Goal: Task Accomplishment & Management: Complete application form

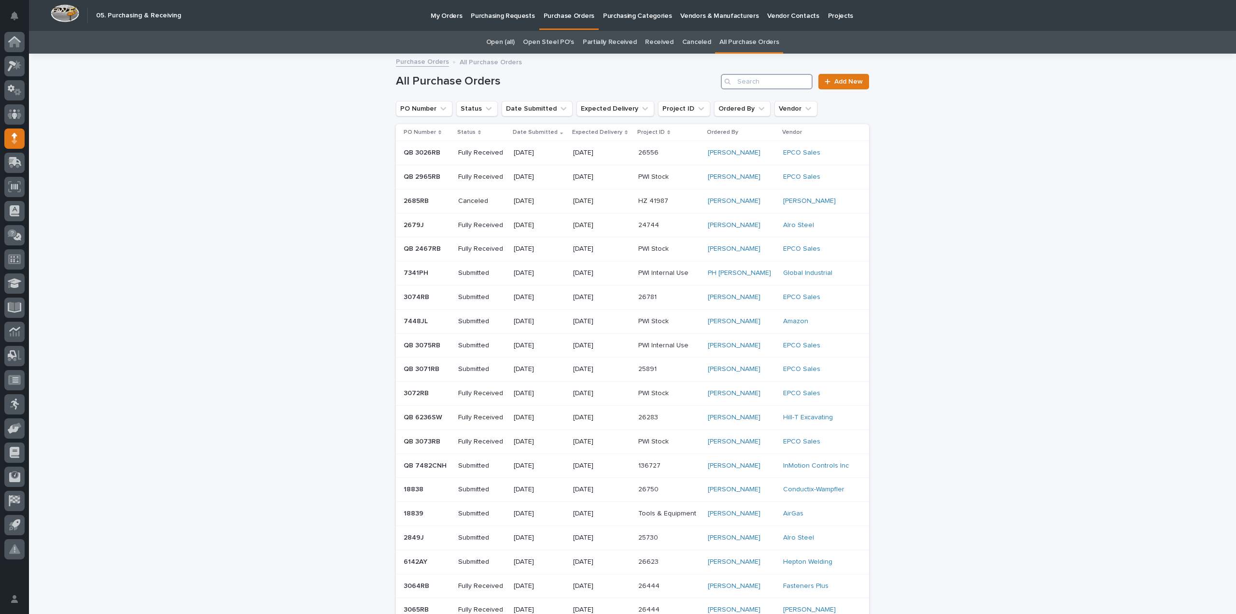
click at [774, 81] on input "Search" at bounding box center [767, 81] width 92 height 15
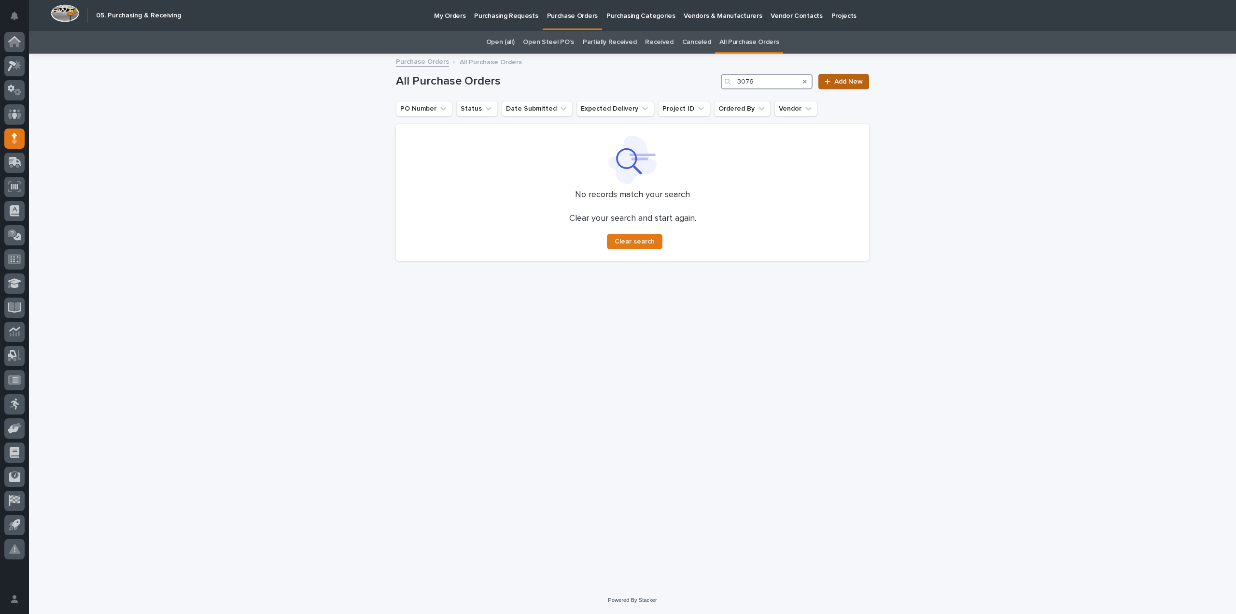
type input "3076"
click at [841, 85] on link "Add New" at bounding box center [844, 81] width 51 height 15
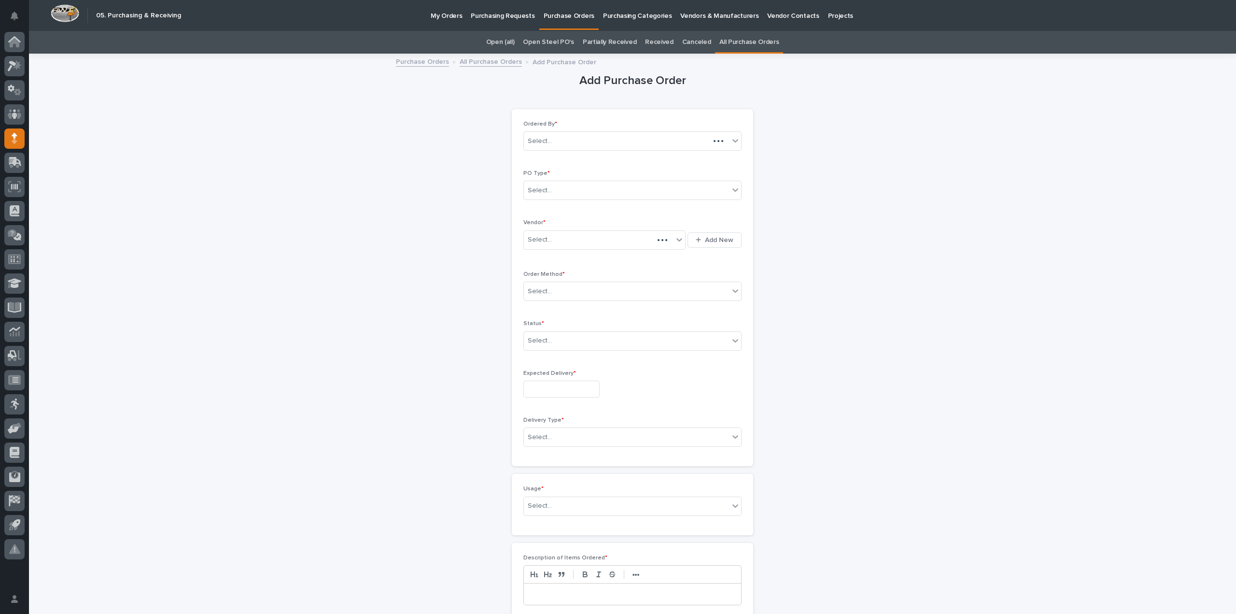
scroll to position [31, 0]
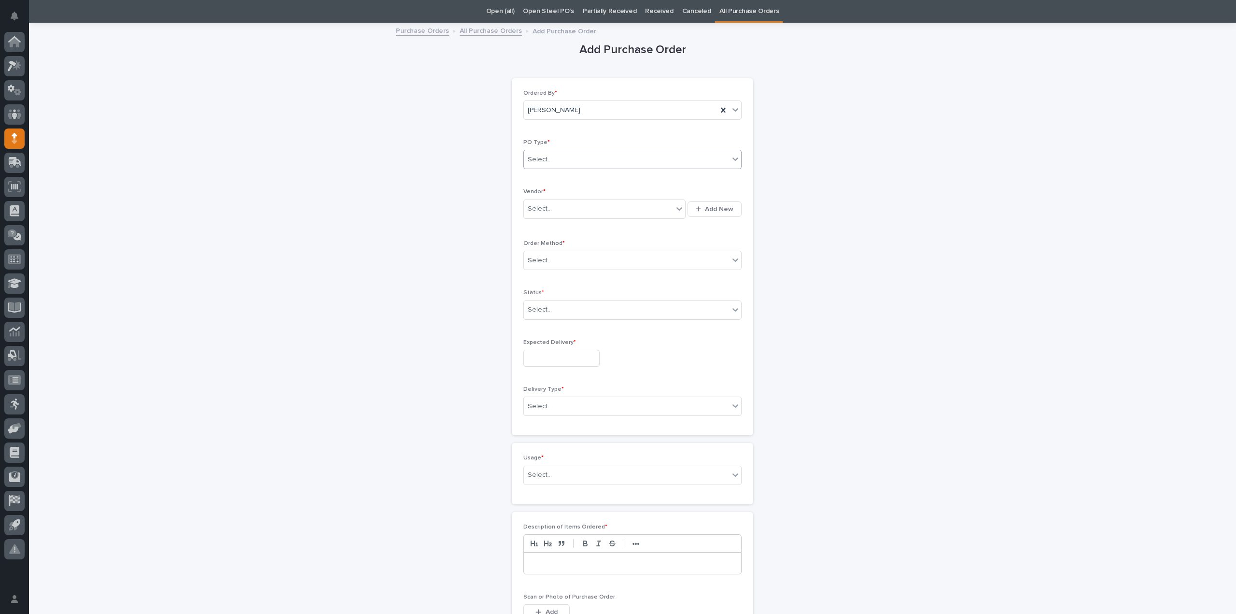
click at [601, 156] on div "Select..." at bounding box center [626, 160] width 205 height 16
click at [576, 181] on div "Quickbooks" at bounding box center [628, 177] width 217 height 17
click at [559, 209] on div "Select..." at bounding box center [598, 209] width 149 height 16
type input "****"
click at [568, 259] on div "Select..." at bounding box center [626, 261] width 205 height 16
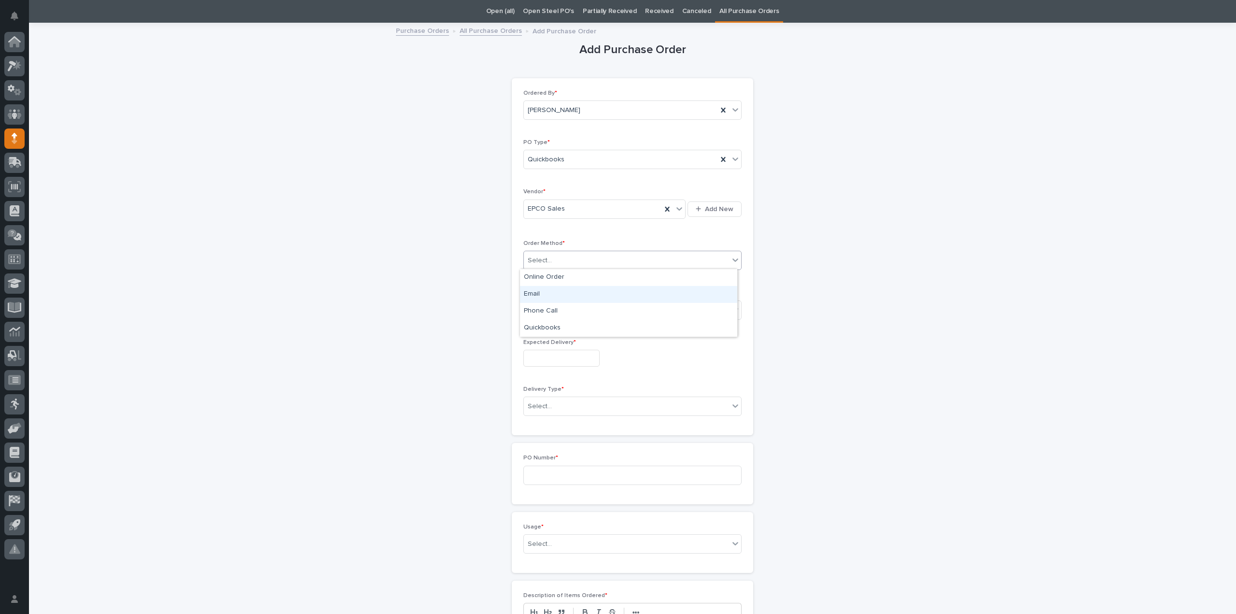
click at [534, 298] on div "Email" at bounding box center [628, 294] width 217 height 17
click at [532, 314] on div "Select..." at bounding box center [626, 310] width 205 height 16
click at [553, 316] on div "Select..." at bounding box center [633, 309] width 218 height 19
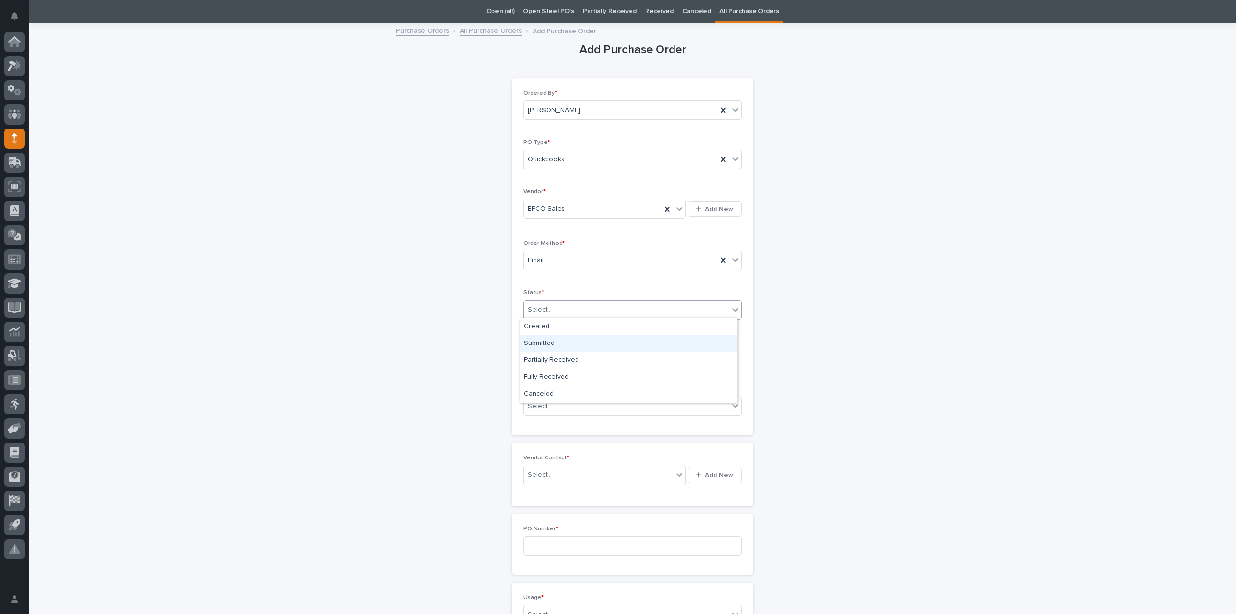
click at [549, 344] on div "Submitted" at bounding box center [628, 343] width 217 height 17
click at [550, 362] on input "text" at bounding box center [562, 358] width 76 height 17
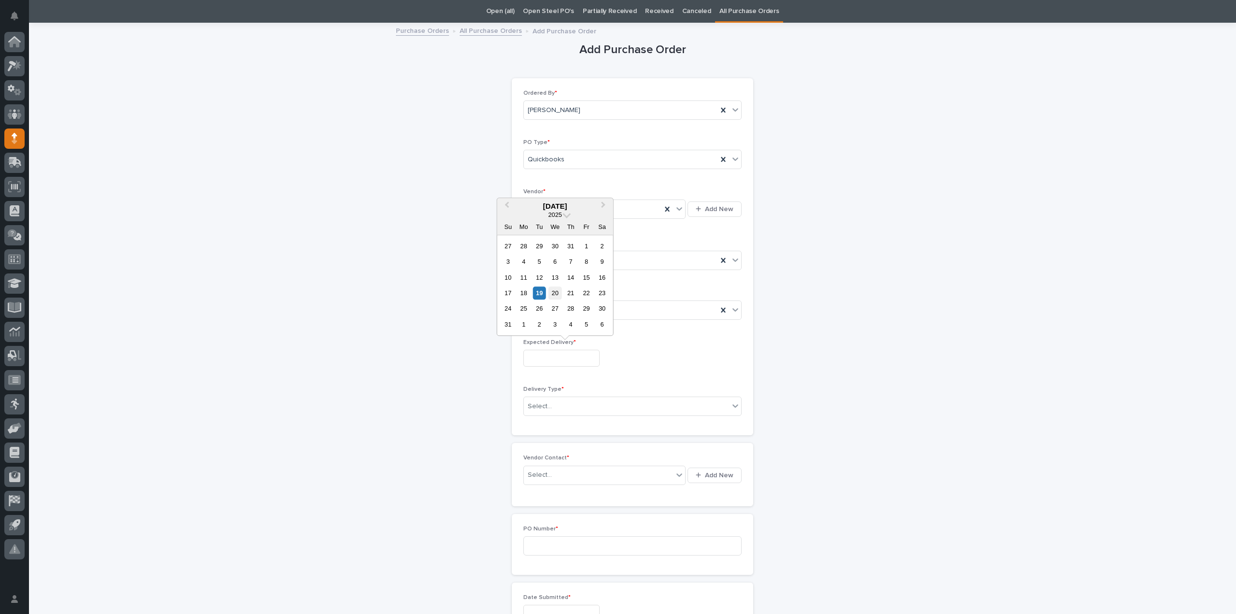
click at [553, 294] on div "20" at bounding box center [555, 292] width 13 height 13
type input "**********"
click at [545, 409] on div "Select..." at bounding box center [540, 406] width 24 height 10
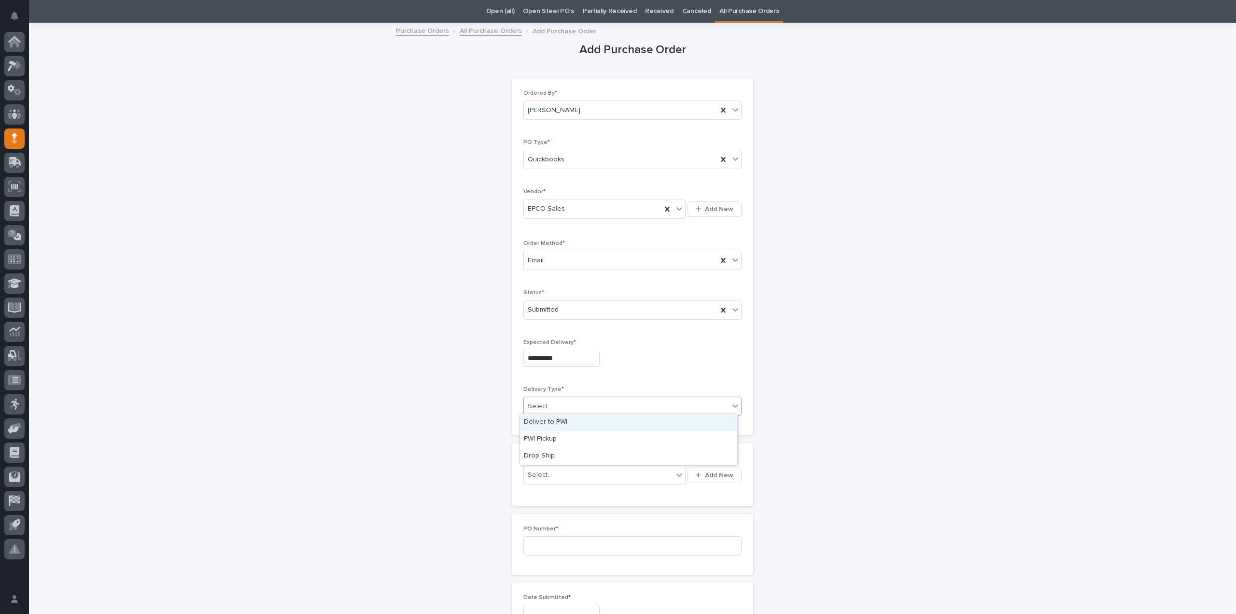
click at [550, 425] on div "Deliver to PWI" at bounding box center [628, 422] width 217 height 17
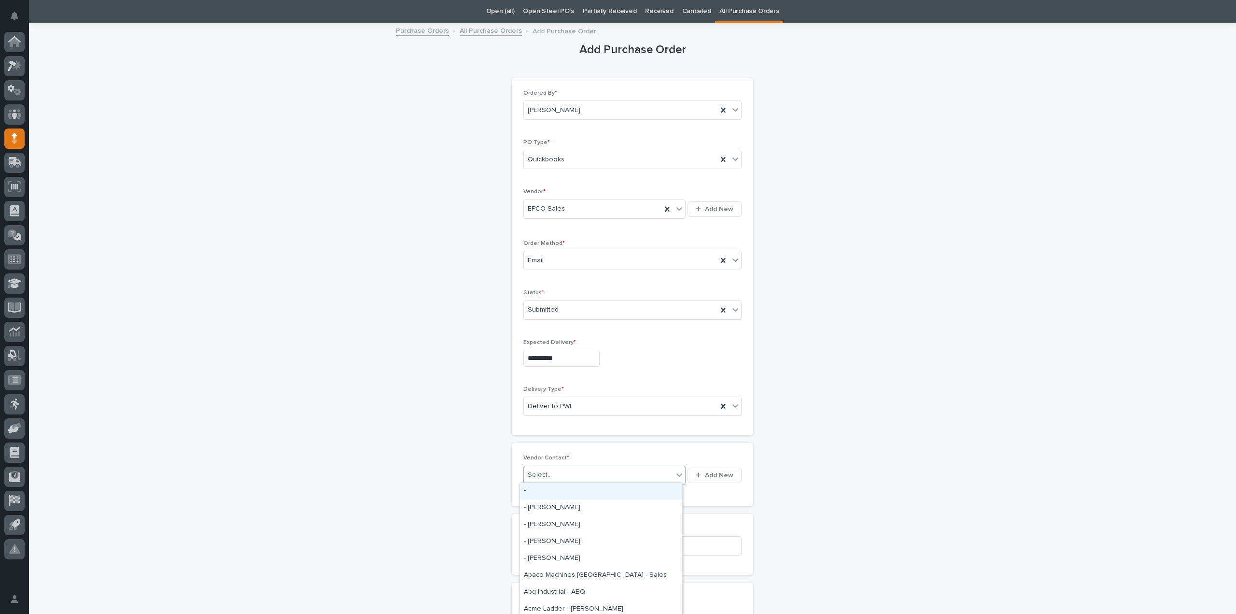
click at [552, 471] on div "Select..." at bounding box center [598, 475] width 149 height 16
type input "***"
click at [567, 488] on div "EPCO Sales - Keith Schrock" at bounding box center [601, 490] width 162 height 17
click at [551, 541] on input at bounding box center [633, 545] width 218 height 19
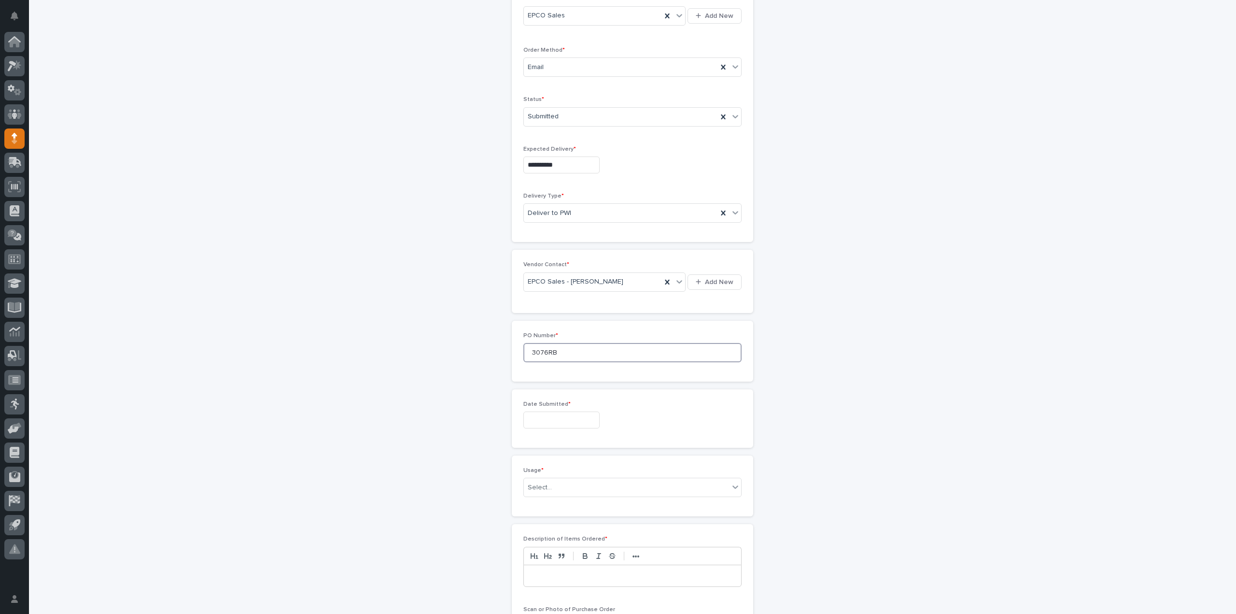
type input "3076RB"
click at [569, 418] on input "text" at bounding box center [562, 419] width 76 height 17
click at [540, 353] on div "19" at bounding box center [539, 354] width 13 height 13
type input "**********"
click at [543, 484] on div "Select..." at bounding box center [540, 487] width 24 height 10
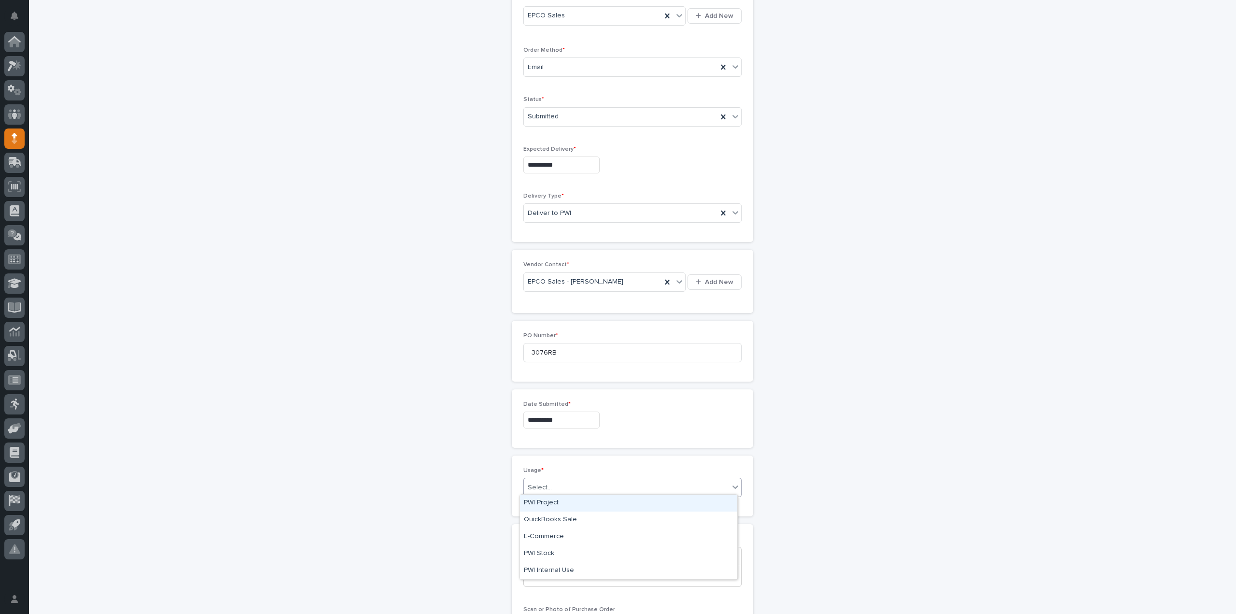
click at [549, 502] on div "PWI Project" at bounding box center [628, 503] width 217 height 17
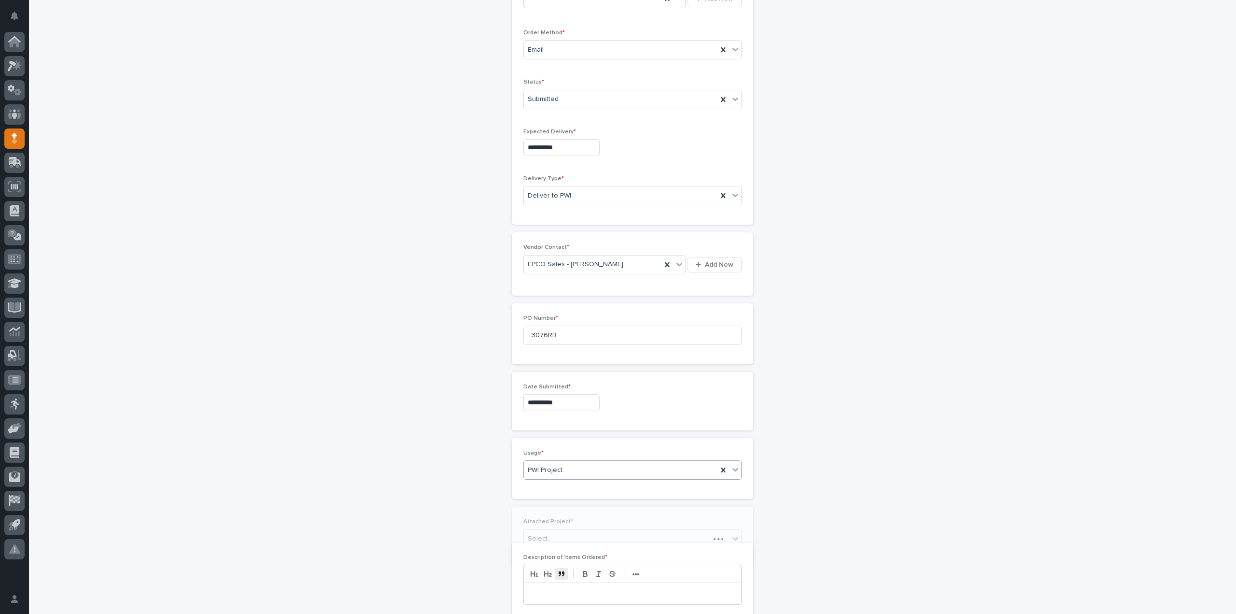
scroll to position [258, 0]
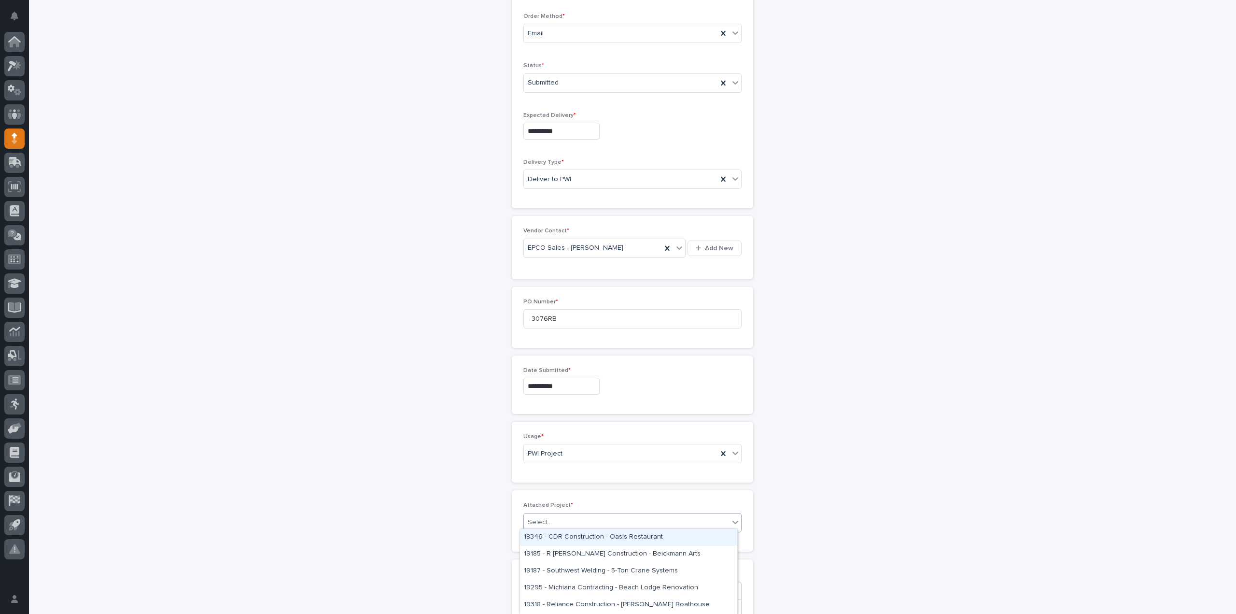
click at [555, 522] on div "Select..." at bounding box center [626, 522] width 205 height 16
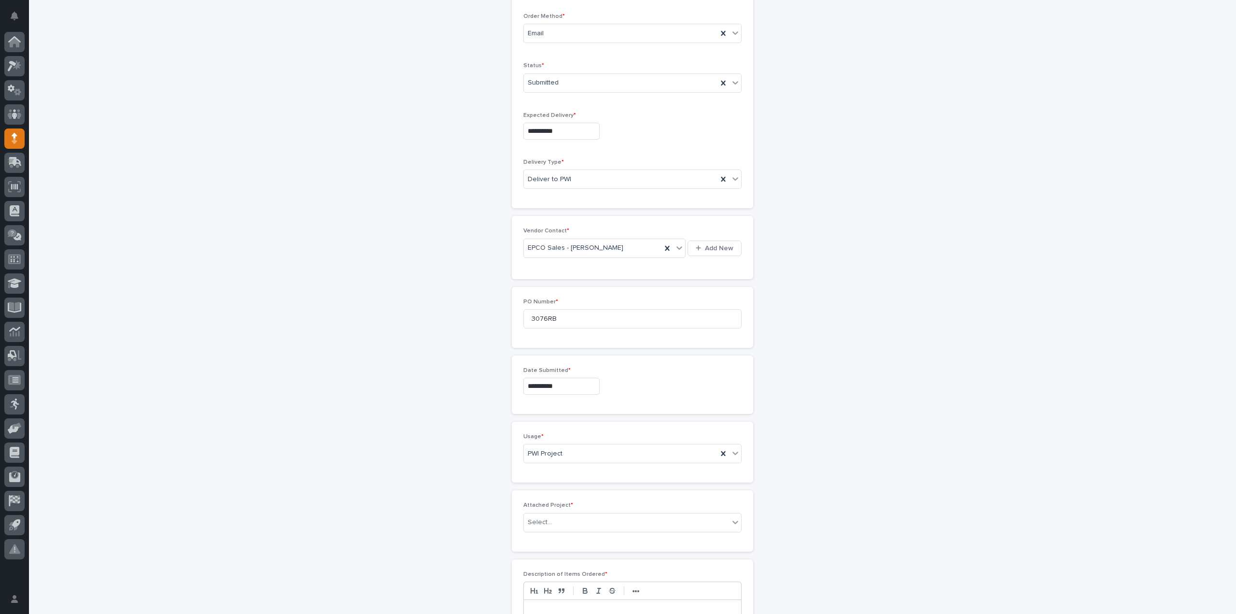
click at [849, 517] on div "**********" at bounding box center [632, 381] width 473 height 1169
click at [588, 450] on div "PWI Project" at bounding box center [621, 454] width 194 height 16
click at [565, 517] on div "PWI Stock" at bounding box center [628, 519] width 217 height 17
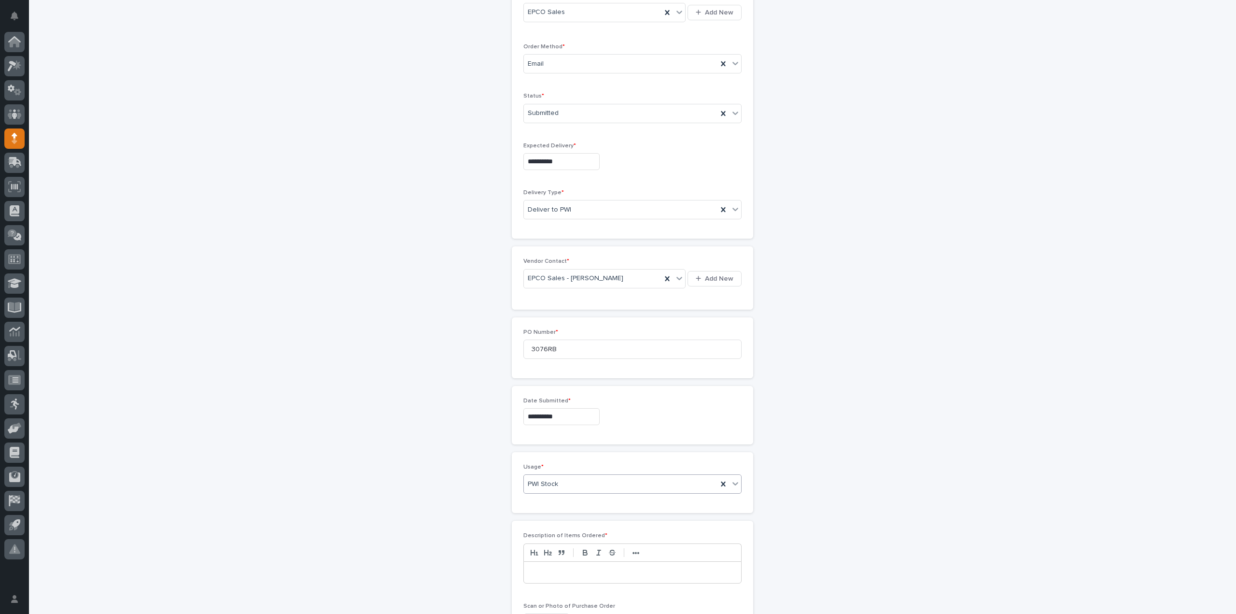
scroll to position [224, 0]
click at [557, 575] on p at bounding box center [632, 576] width 203 height 10
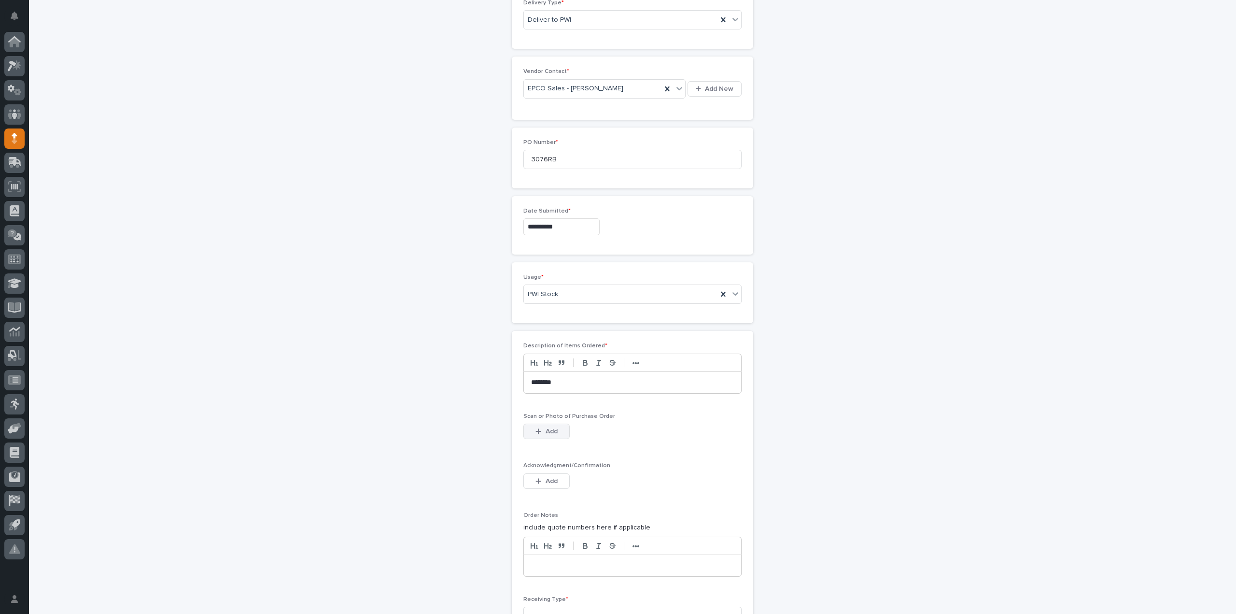
click at [538, 428] on div "button" at bounding box center [541, 431] width 10 height 7
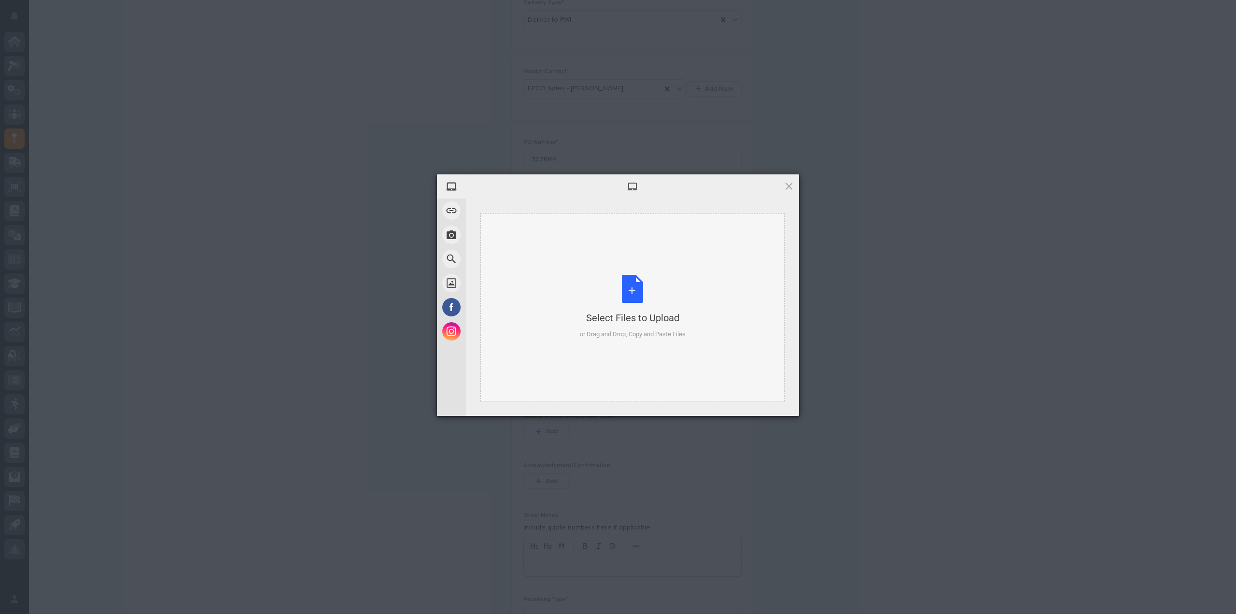
click at [627, 283] on div "Select Files to Upload or Drag and Drop, Copy and Paste Files" at bounding box center [633, 307] width 106 height 64
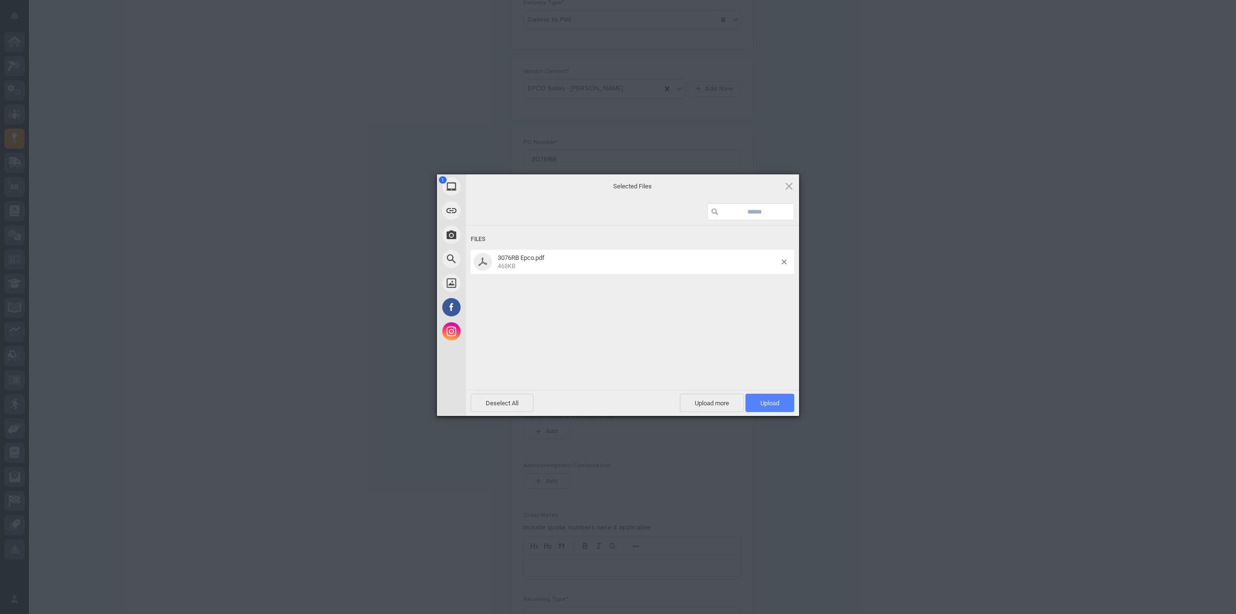
click at [766, 405] on span "Upload 1" at bounding box center [770, 402] width 19 height 7
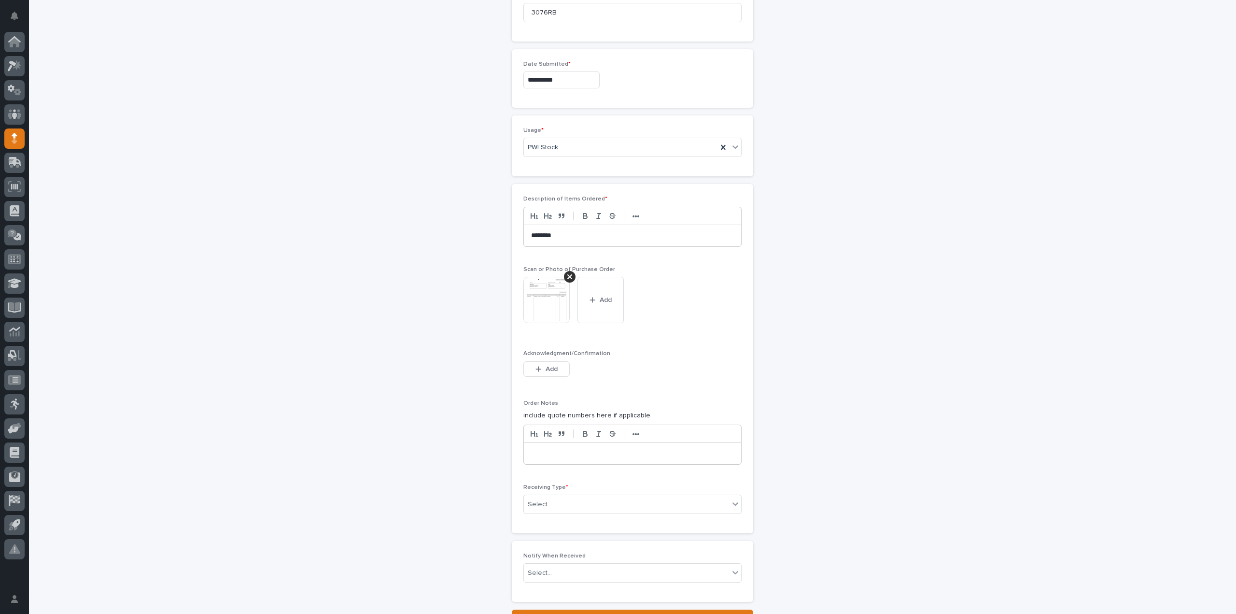
scroll to position [628, 0]
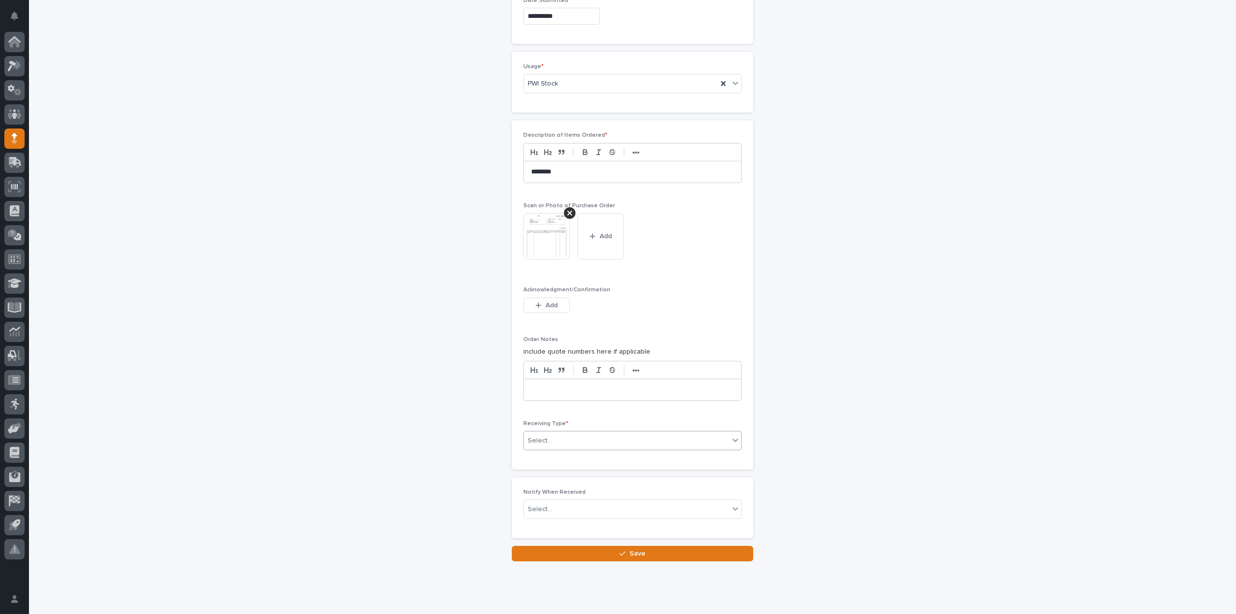
click at [560, 436] on div "Select..." at bounding box center [626, 441] width 205 height 16
click at [556, 506] on div "Deliver to" at bounding box center [628, 504] width 217 height 17
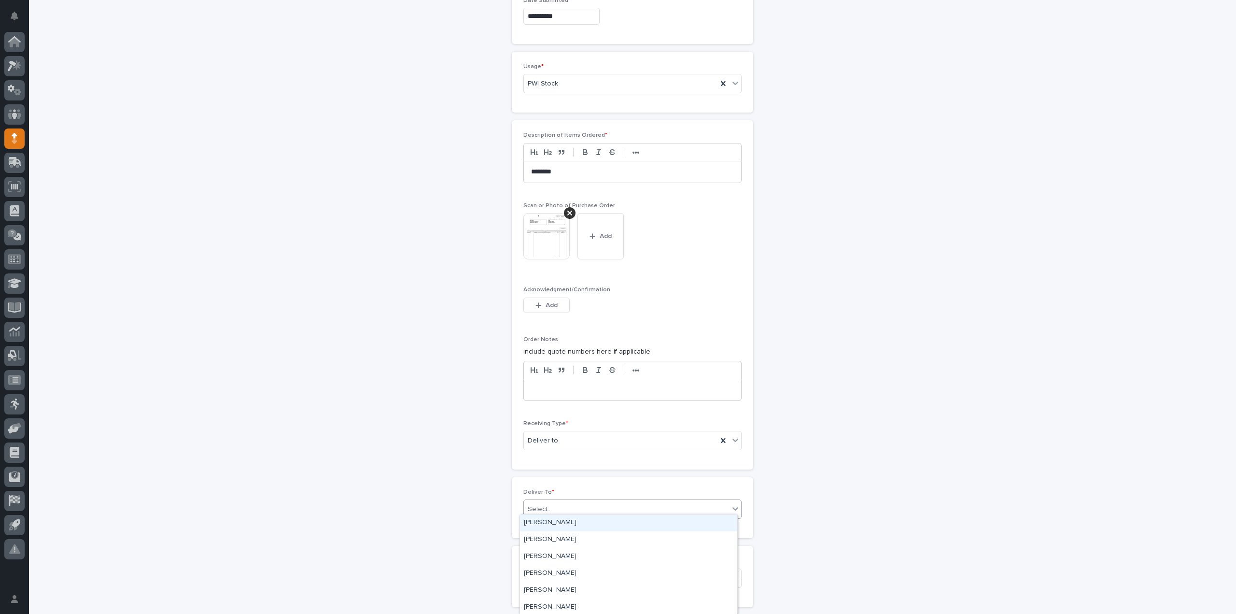
click at [548, 506] on div "Select..." at bounding box center [626, 509] width 205 height 16
type input "******"
click at [540, 543] on div "Austin Schwartz" at bounding box center [628, 539] width 217 height 17
click at [541, 578] on div "Select..." at bounding box center [626, 578] width 205 height 16
type input "****"
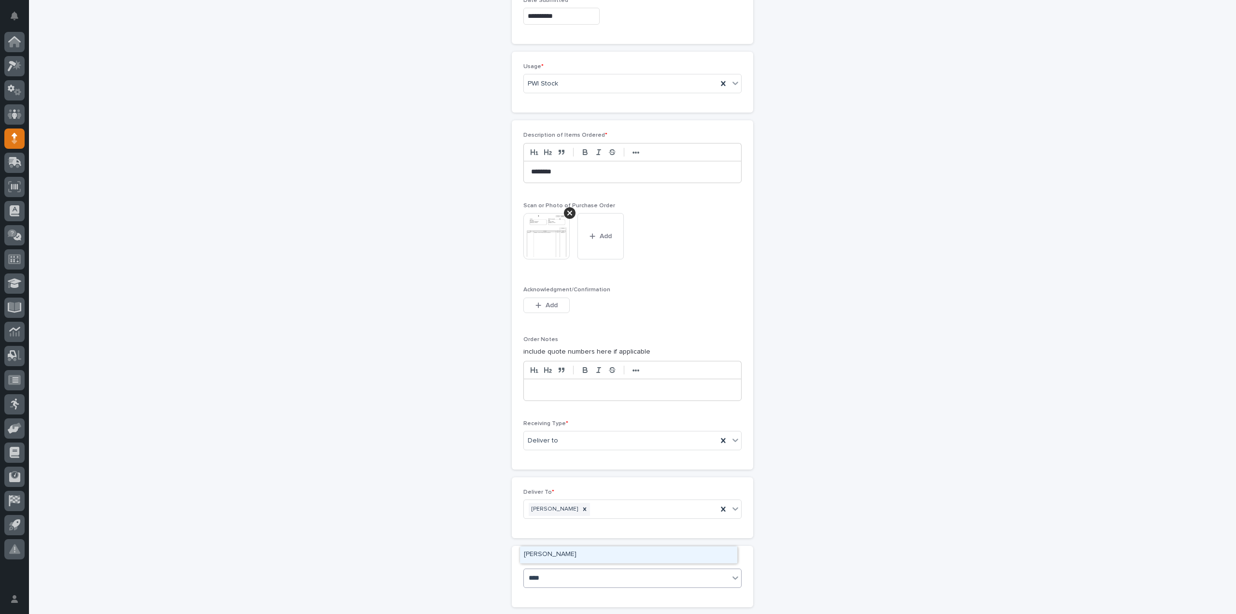
click at [571, 555] on div "Reinhart Burkholder" at bounding box center [628, 554] width 217 height 17
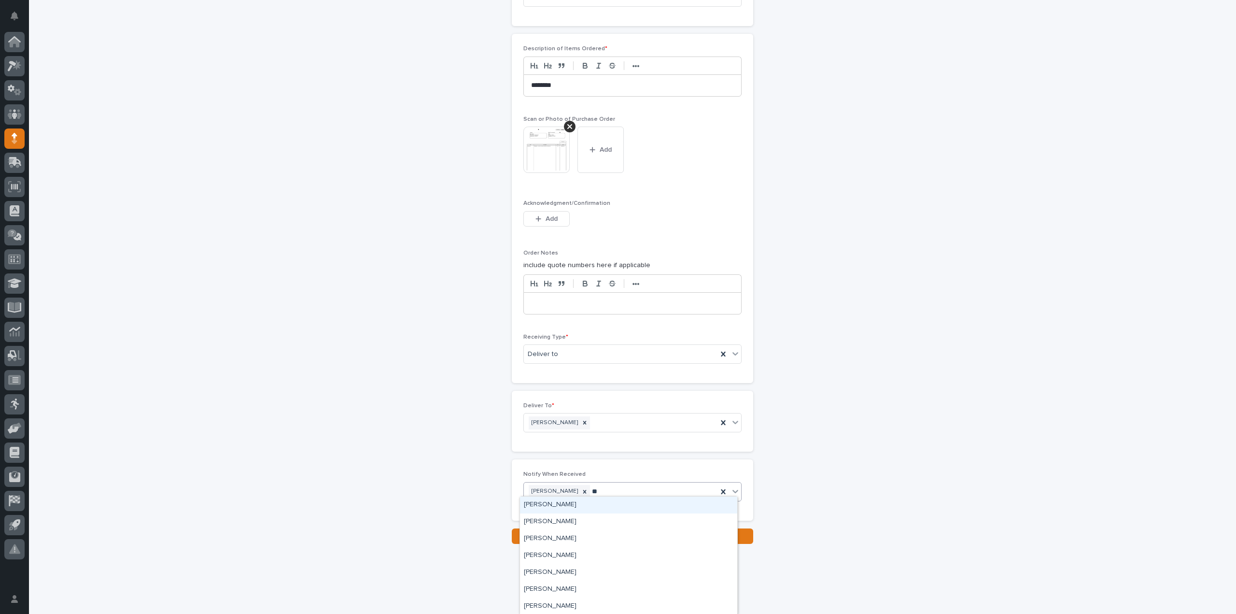
type input "***"
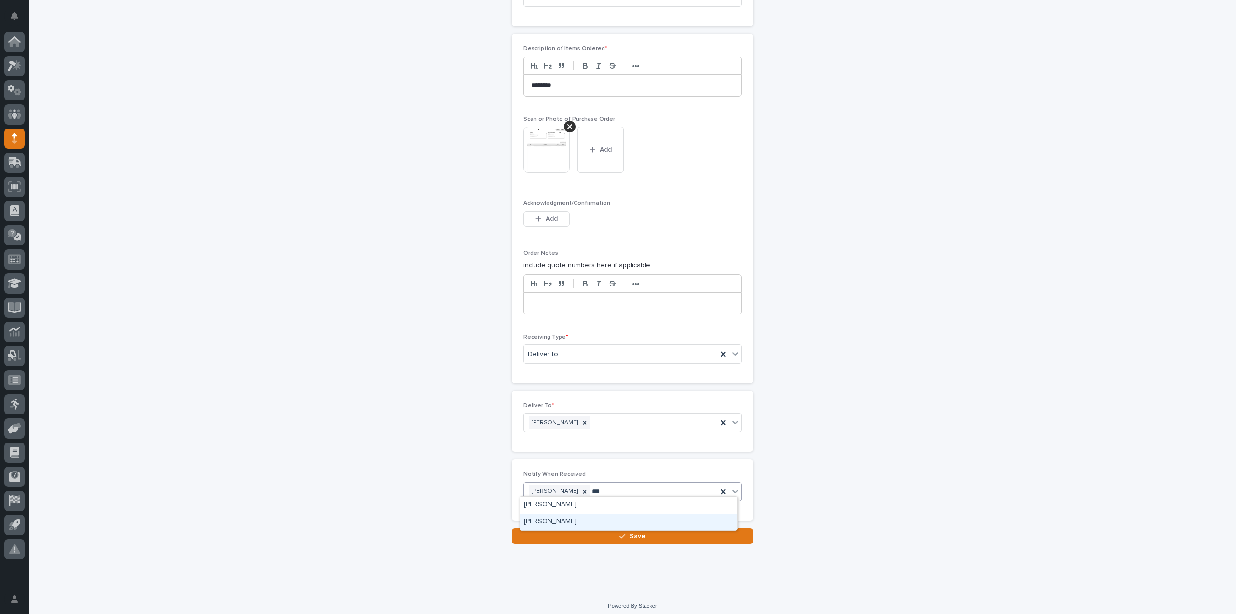
click at [604, 521] on div "Austin Schwartz" at bounding box center [628, 521] width 217 height 17
click at [603, 532] on button "Save" at bounding box center [632, 535] width 241 height 15
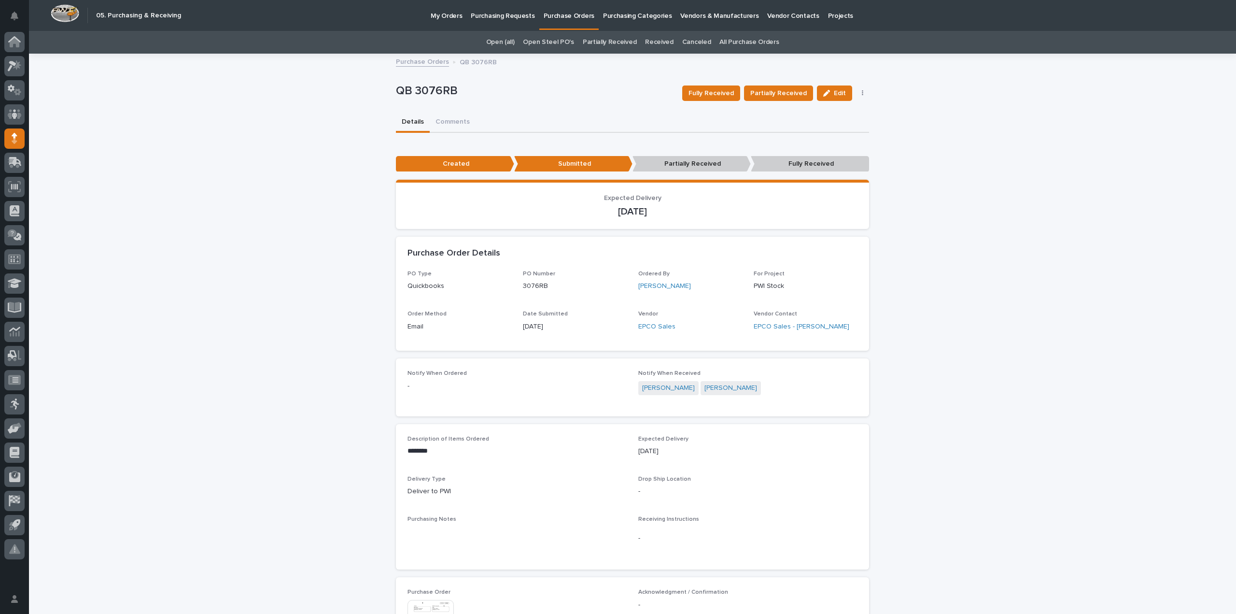
scroll to position [218, 0]
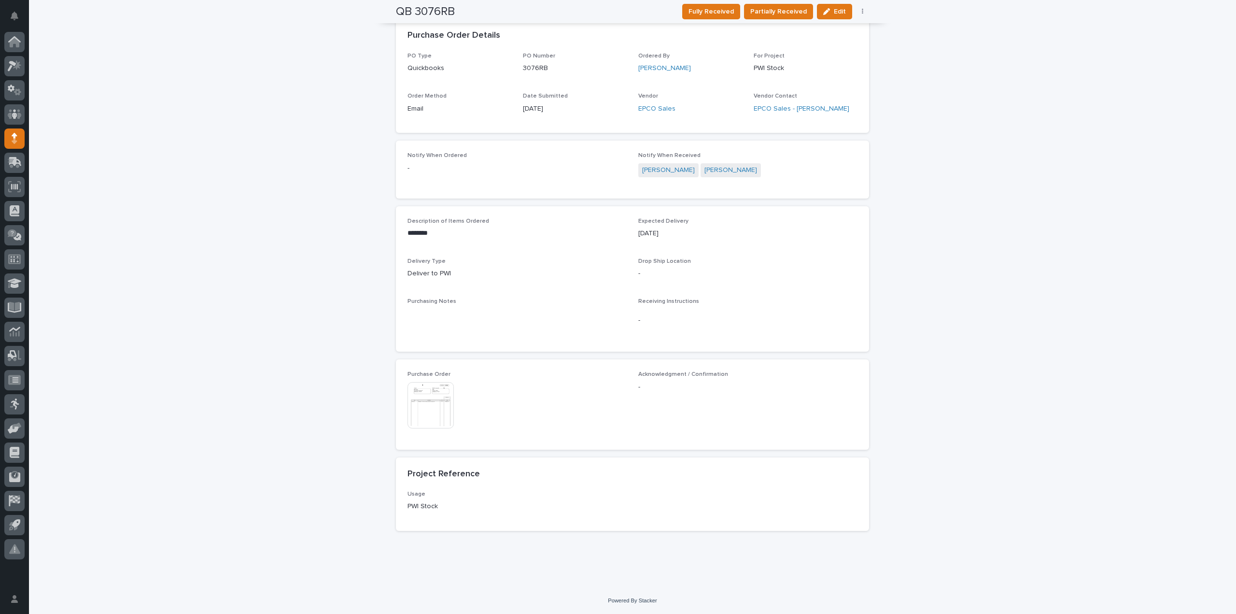
click at [425, 401] on img at bounding box center [431, 405] width 46 height 46
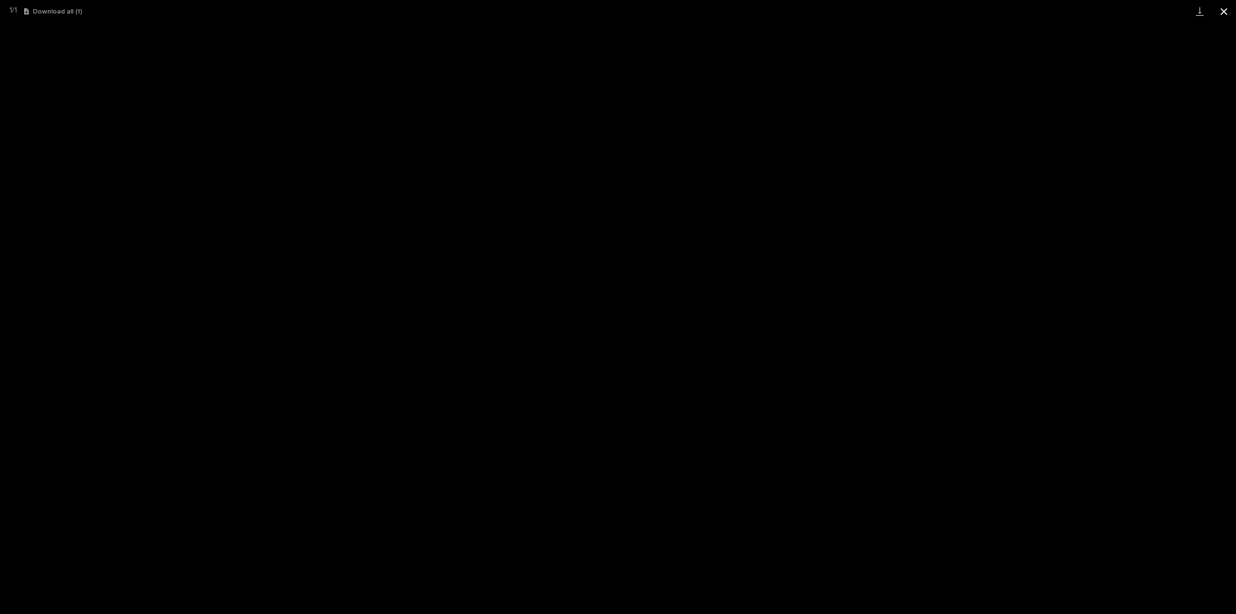
click at [1225, 12] on button "Close gallery" at bounding box center [1224, 11] width 24 height 23
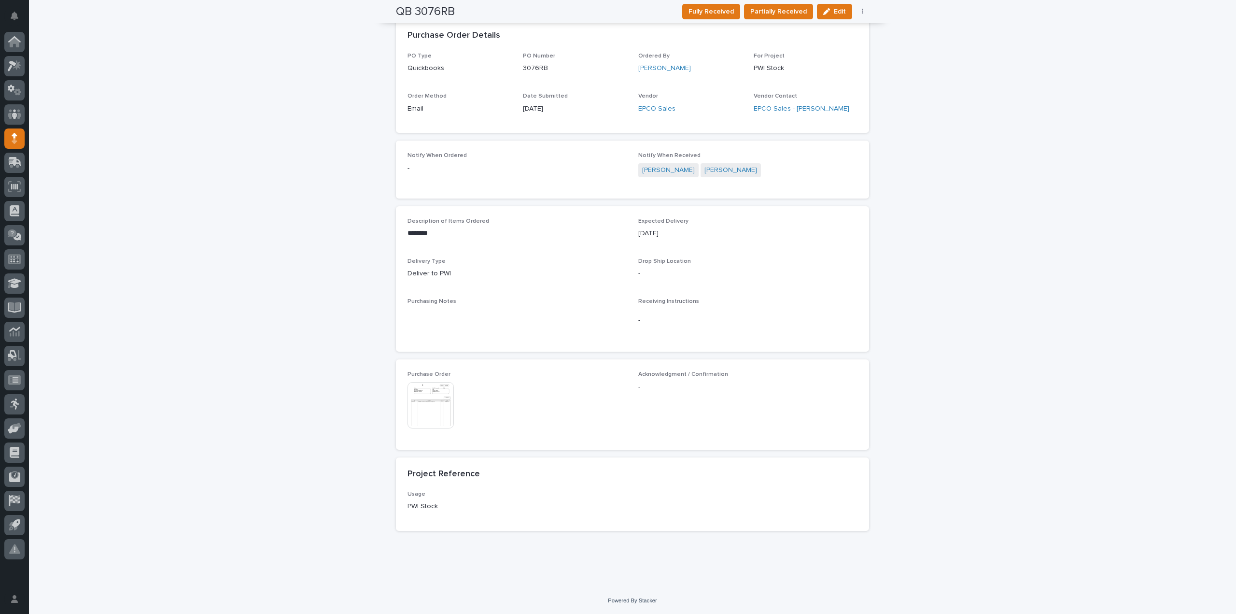
scroll to position [0, 0]
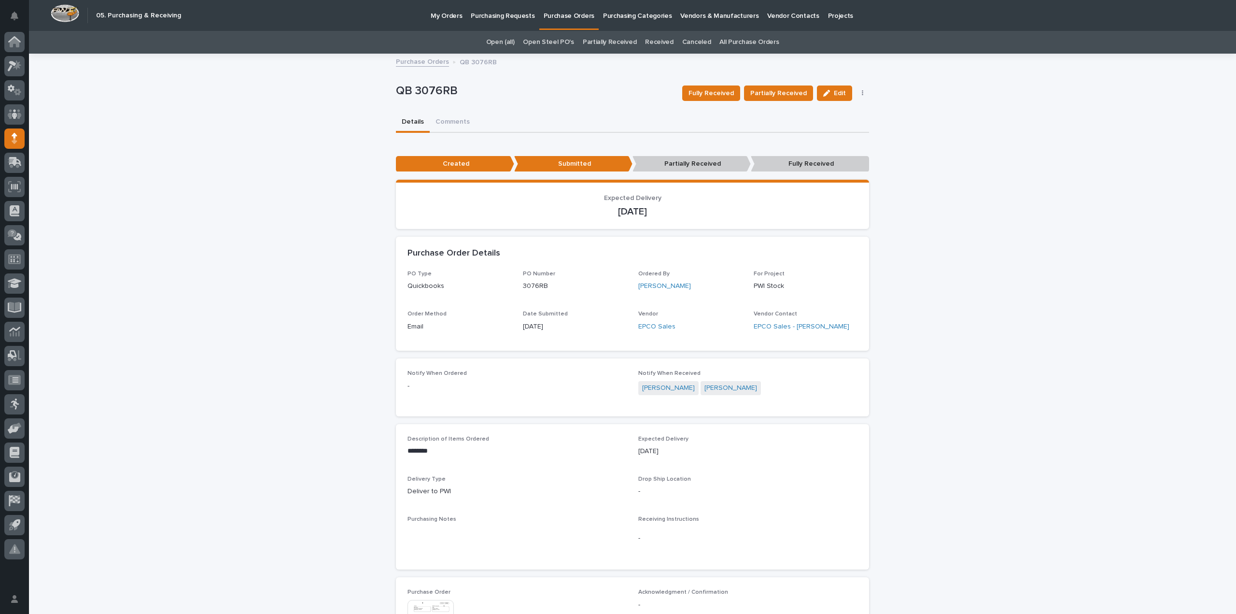
click at [742, 41] on link "All Purchase Orders" at bounding box center [749, 42] width 59 height 23
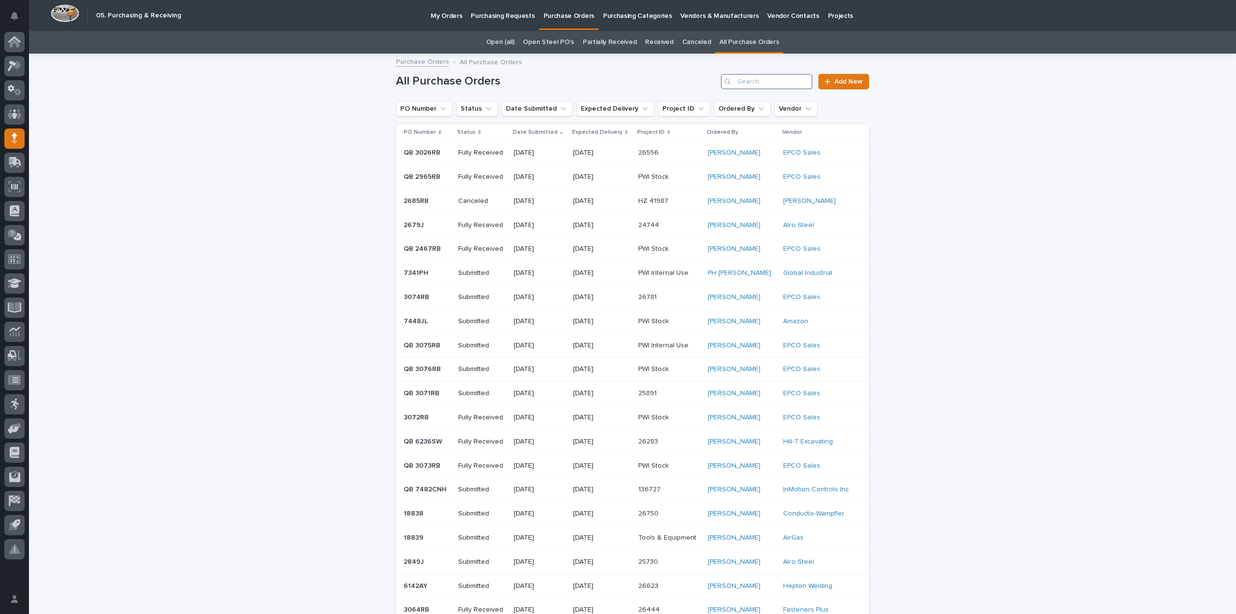
click at [757, 81] on input "Search" at bounding box center [767, 81] width 92 height 15
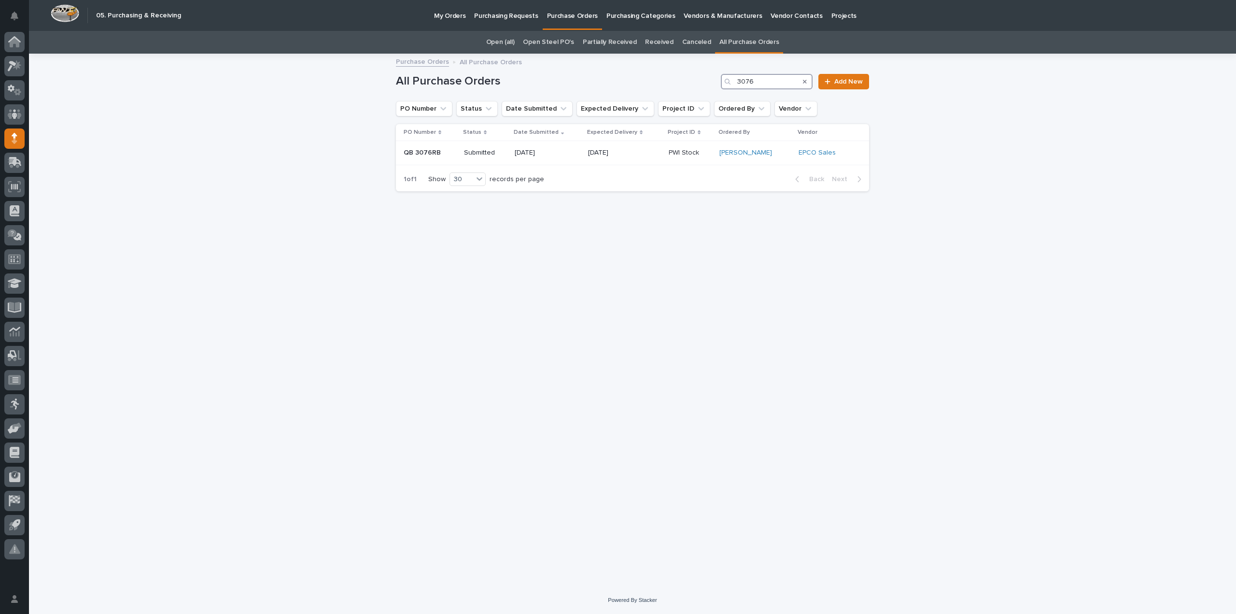
type input "3076"
